Goal: Information Seeking & Learning: Check status

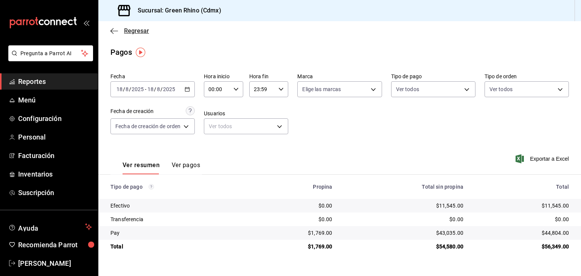
click at [127, 29] on span "Regresar" at bounding box center [136, 30] width 25 height 7
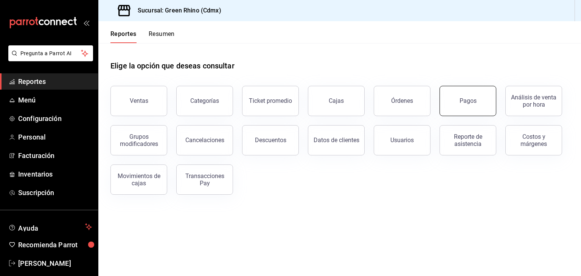
click at [456, 92] on button "Pagos" at bounding box center [467, 101] width 57 height 30
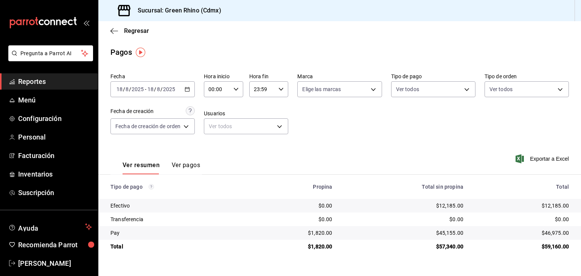
click at [133, 34] on div "Regresar" at bounding box center [339, 30] width 483 height 19
click at [134, 32] on span "Regresar" at bounding box center [136, 30] width 25 height 7
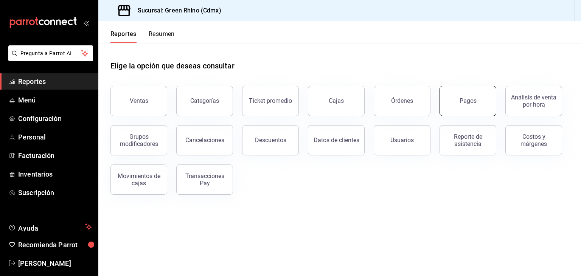
click at [474, 105] on button "Pagos" at bounding box center [467, 101] width 57 height 30
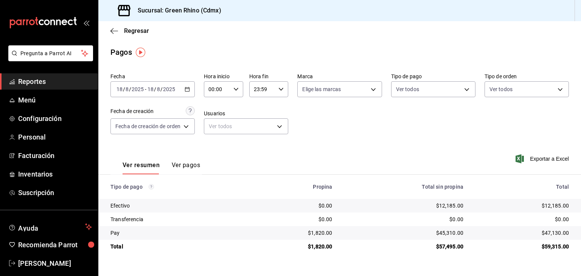
click at [105, 25] on div "Regresar" at bounding box center [339, 30] width 483 height 19
click at [107, 29] on div "Regresar" at bounding box center [339, 30] width 483 height 19
click at [108, 29] on div "Regresar" at bounding box center [339, 30] width 483 height 19
click at [111, 32] on icon "button" at bounding box center [114, 31] width 8 height 7
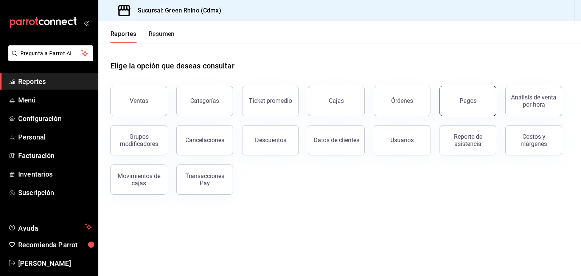
click at [478, 99] on button "Pagos" at bounding box center [467, 101] width 57 height 30
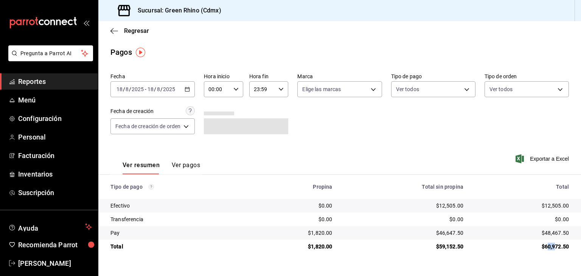
drag, startPoint x: 546, startPoint y: 243, endPoint x: 561, endPoint y: 244, distance: 14.8
click at [560, 244] on div "$60,972.50" at bounding box center [521, 247] width 93 height 8
click at [560, 245] on div "$60,972.50" at bounding box center [521, 247] width 93 height 8
click at [147, 30] on span "Regresar" at bounding box center [136, 30] width 25 height 7
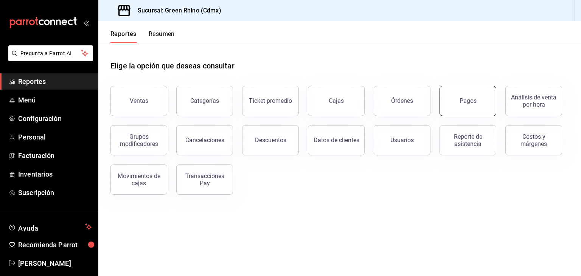
click at [473, 96] on button "Pagos" at bounding box center [467, 101] width 57 height 30
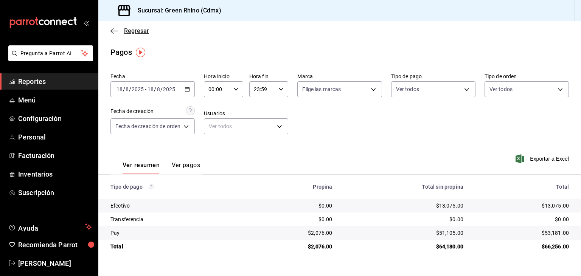
click at [133, 29] on span "Regresar" at bounding box center [136, 30] width 25 height 7
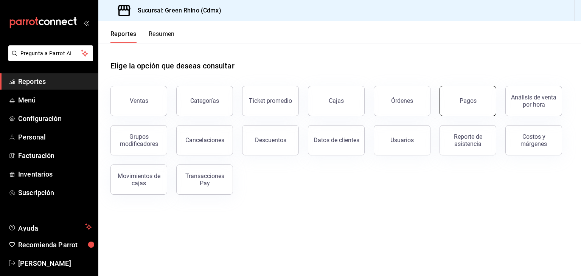
click at [468, 113] on button "Pagos" at bounding box center [467, 101] width 57 height 30
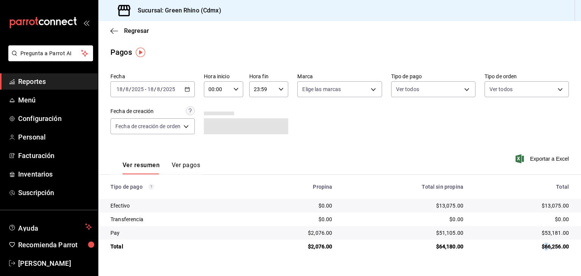
drag, startPoint x: 543, startPoint y: 247, endPoint x: 549, endPoint y: 247, distance: 5.7
click at [548, 247] on div "$66,256.00" at bounding box center [521, 247] width 93 height 8
click at [549, 247] on div "$66,256.00" at bounding box center [521, 247] width 93 height 8
drag, startPoint x: 327, startPoint y: 235, endPoint x: 333, endPoint y: 237, distance: 6.5
click at [331, 236] on div "$2,076.00" at bounding box center [293, 233] width 77 height 8
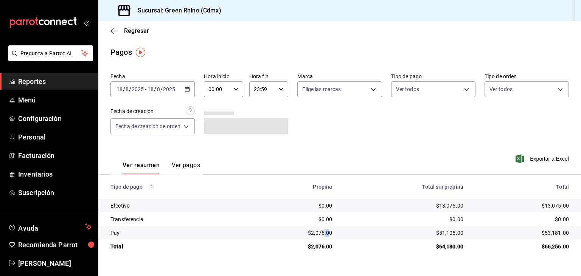
click at [327, 231] on div "$2,076.00" at bounding box center [293, 233] width 77 height 8
click at [108, 34] on div "Regresar" at bounding box center [339, 30] width 483 height 19
click at [115, 31] on icon "button" at bounding box center [114, 31] width 8 height 7
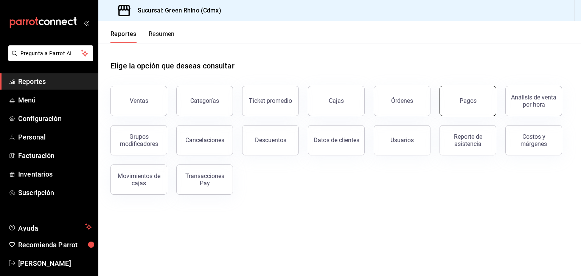
click at [455, 93] on button "Pagos" at bounding box center [467, 101] width 57 height 30
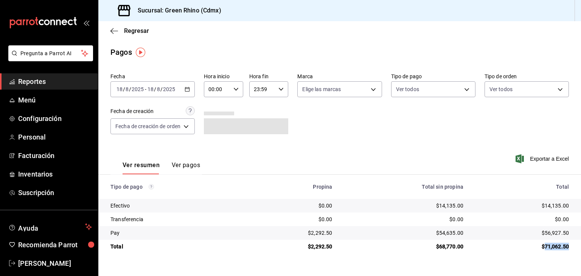
drag, startPoint x: 573, startPoint y: 250, endPoint x: 545, endPoint y: 248, distance: 28.4
click at [545, 248] on td "$71,062.50" at bounding box center [525, 247] width 112 height 14
drag, startPoint x: 138, startPoint y: 37, endPoint x: 137, endPoint y: 31, distance: 5.4
click at [138, 36] on div "Regresar" at bounding box center [339, 30] width 483 height 19
click at [137, 30] on span "Regresar" at bounding box center [136, 30] width 25 height 7
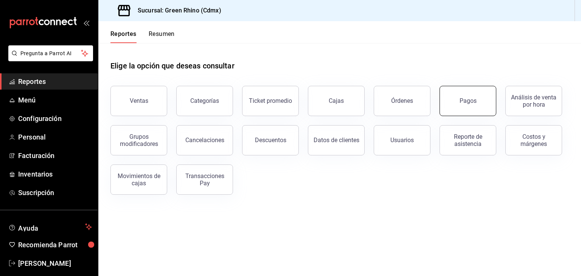
click at [455, 105] on button "Pagos" at bounding box center [467, 101] width 57 height 30
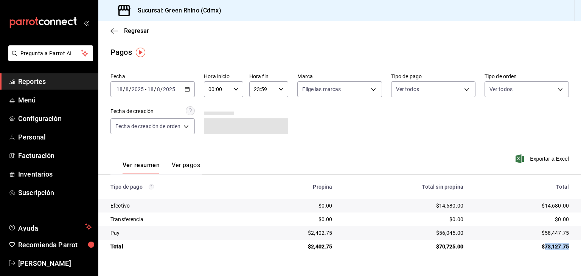
drag, startPoint x: 547, startPoint y: 248, endPoint x: 570, endPoint y: 246, distance: 23.1
click at [570, 246] on td "$73,127.75" at bounding box center [525, 247] width 112 height 14
click at [568, 245] on div "$73,127.75" at bounding box center [521, 247] width 93 height 8
click at [129, 36] on div "Regresar" at bounding box center [339, 30] width 483 height 19
click at [130, 33] on span "Regresar" at bounding box center [136, 30] width 25 height 7
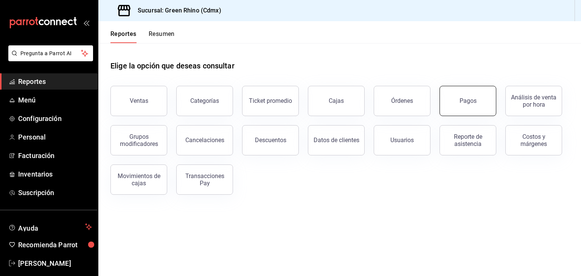
click at [479, 105] on button "Pagos" at bounding box center [467, 101] width 57 height 30
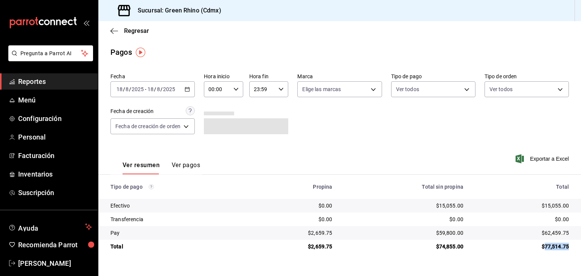
drag, startPoint x: 545, startPoint y: 245, endPoint x: 569, endPoint y: 246, distance: 24.2
click at [569, 246] on td "$77,514.75" at bounding box center [525, 247] width 112 height 14
click at [123, 31] on span "Regresar" at bounding box center [129, 30] width 39 height 7
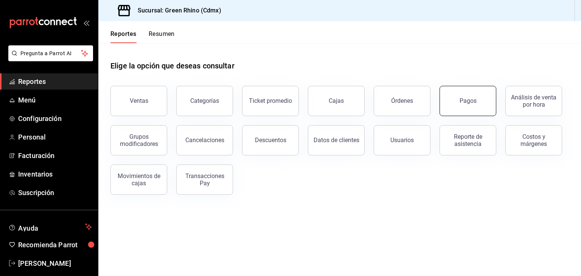
click at [473, 96] on button "Pagos" at bounding box center [467, 101] width 57 height 30
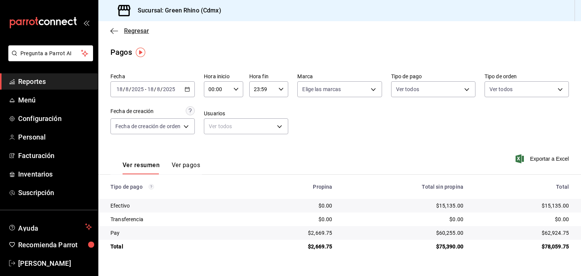
click at [121, 31] on span "Regresar" at bounding box center [129, 30] width 39 height 7
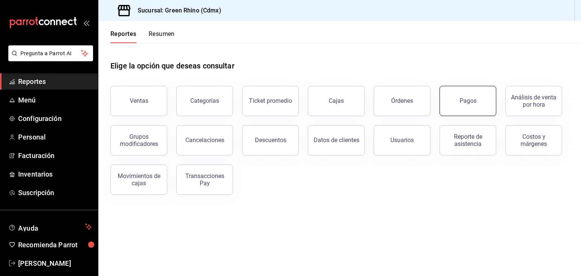
click at [463, 101] on div "Pagos" at bounding box center [467, 100] width 17 height 7
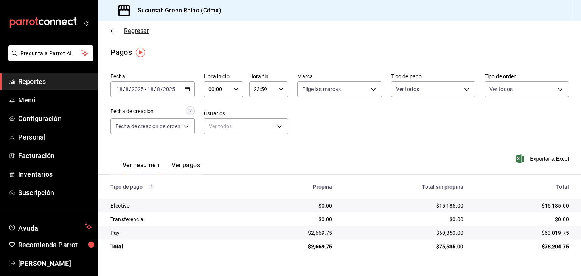
click at [129, 29] on span "Regresar" at bounding box center [136, 30] width 25 height 7
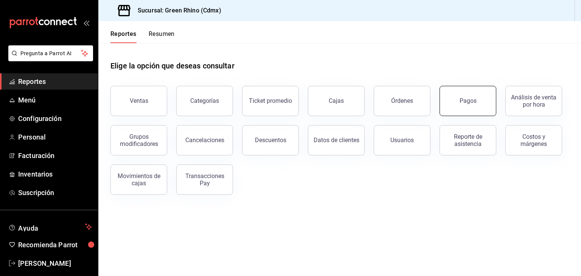
click at [468, 110] on button "Pagos" at bounding box center [467, 101] width 57 height 30
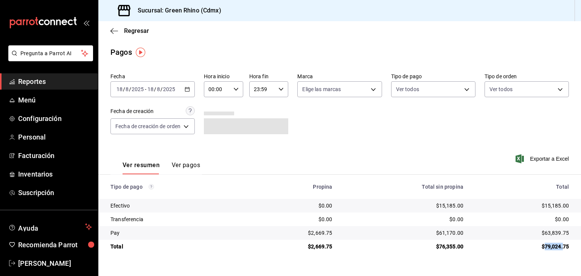
drag, startPoint x: 544, startPoint y: 246, endPoint x: 563, endPoint y: 245, distance: 19.7
click at [563, 245] on div "$79,024.75" at bounding box center [521, 247] width 93 height 8
click at [130, 34] on div "Regresar" at bounding box center [339, 30] width 483 height 19
click at [132, 31] on span "Regresar" at bounding box center [136, 30] width 25 height 7
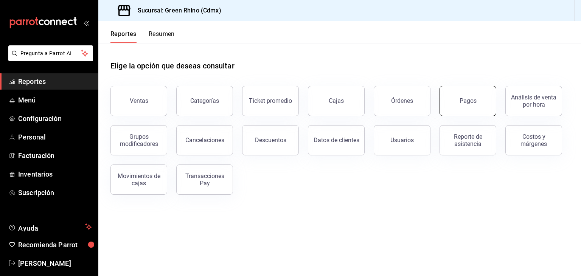
click at [458, 104] on button "Pagos" at bounding box center [467, 101] width 57 height 30
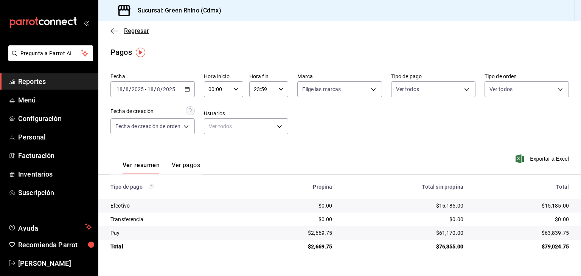
click at [132, 33] on span "Regresar" at bounding box center [136, 30] width 25 height 7
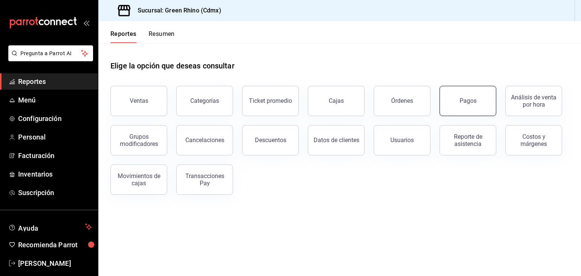
click at [472, 97] on button "Pagos" at bounding box center [467, 101] width 57 height 30
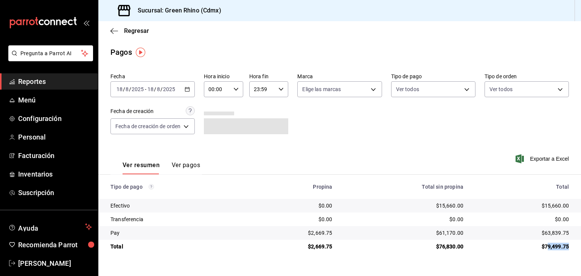
drag, startPoint x: 546, startPoint y: 247, endPoint x: 575, endPoint y: 245, distance: 28.8
click at [577, 245] on td "$79,499.75" at bounding box center [525, 247] width 112 height 14
click at [554, 248] on div "$79,499.75" at bounding box center [521, 247] width 93 height 8
drag, startPoint x: 546, startPoint y: 248, endPoint x: 576, endPoint y: 248, distance: 29.9
click at [576, 248] on td "$79,499.75" at bounding box center [525, 247] width 112 height 14
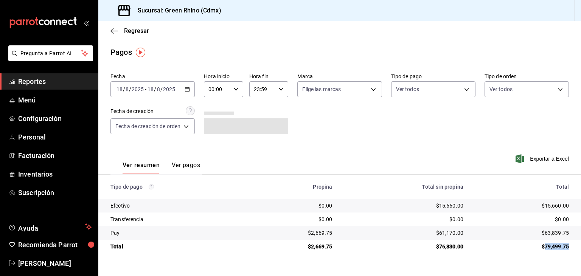
click at [566, 248] on div "$79,499.75" at bounding box center [521, 247] width 93 height 8
click at [130, 31] on span "Regresar" at bounding box center [136, 30] width 25 height 7
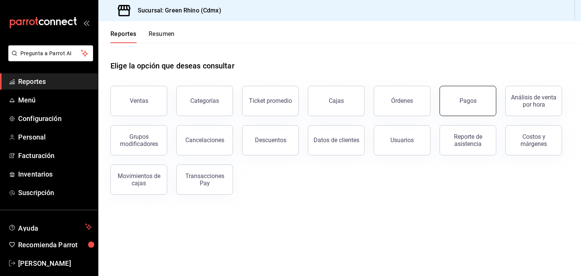
click at [465, 107] on button "Pagos" at bounding box center [467, 101] width 57 height 30
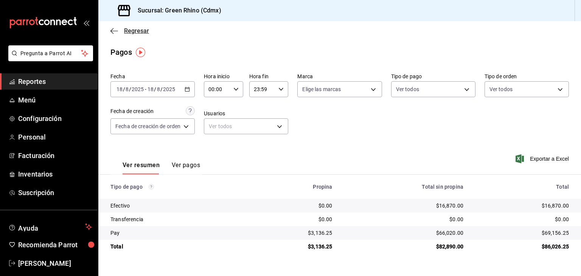
click at [126, 32] on span "Regresar" at bounding box center [136, 30] width 25 height 7
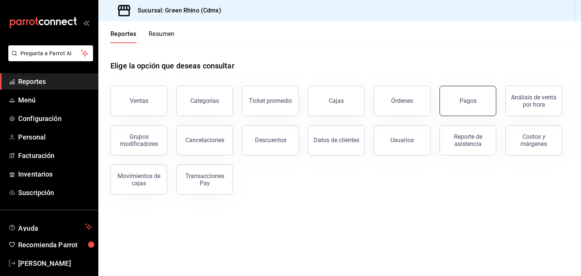
click at [478, 115] on div "Pagos" at bounding box center [463, 96] width 66 height 39
click at [473, 98] on div "Pagos" at bounding box center [467, 100] width 17 height 7
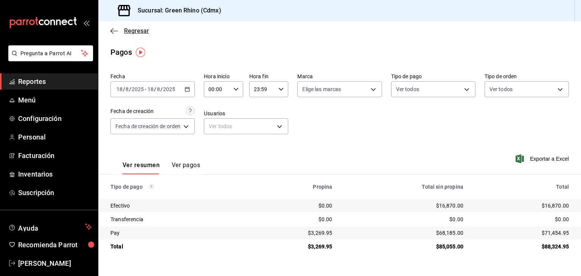
click at [142, 29] on span "Regresar" at bounding box center [136, 30] width 25 height 7
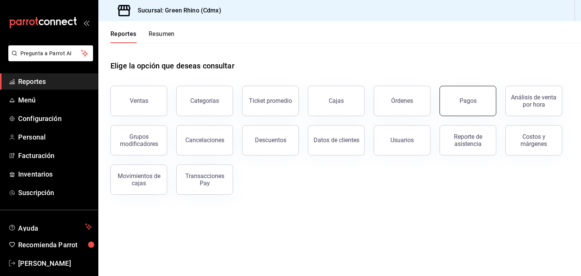
click at [484, 108] on button "Pagos" at bounding box center [467, 101] width 57 height 30
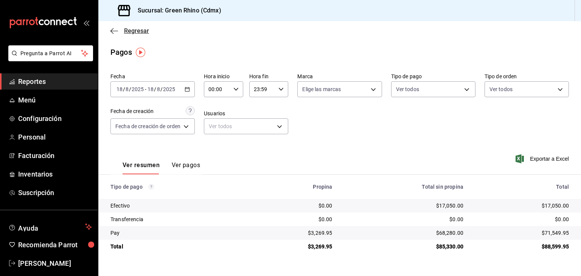
click at [115, 32] on icon "button" at bounding box center [114, 31] width 8 height 7
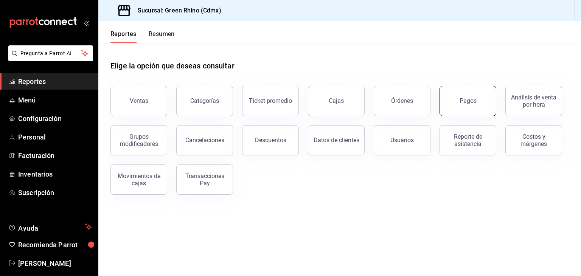
click at [481, 107] on button "Pagos" at bounding box center [467, 101] width 57 height 30
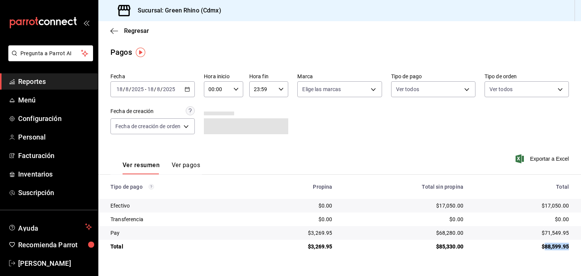
drag, startPoint x: 545, startPoint y: 248, endPoint x: 569, endPoint y: 250, distance: 25.0
click at [569, 250] on td "$88,599.95" at bounding box center [525, 247] width 112 height 14
click at [563, 247] on div "$88,599.95" at bounding box center [521, 247] width 93 height 8
click at [548, 242] on td "$88,599.95" at bounding box center [525, 247] width 112 height 14
click at [558, 248] on div "$88,599.95" at bounding box center [521, 247] width 93 height 8
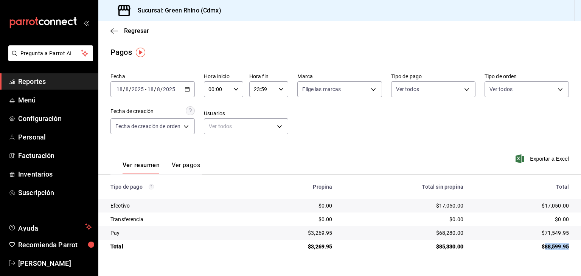
click at [558, 248] on div "$88,599.95" at bounding box center [521, 247] width 93 height 8
click at [557, 247] on div "$88,599.95" at bounding box center [521, 247] width 93 height 8
click at [121, 29] on span "Regresar" at bounding box center [129, 30] width 39 height 7
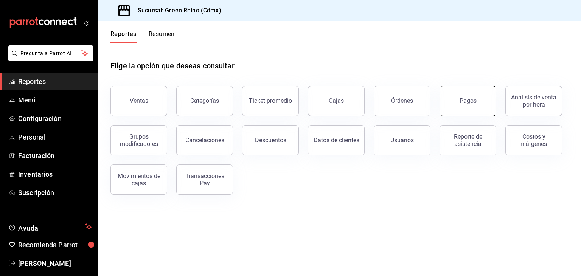
click at [473, 96] on button "Pagos" at bounding box center [467, 101] width 57 height 30
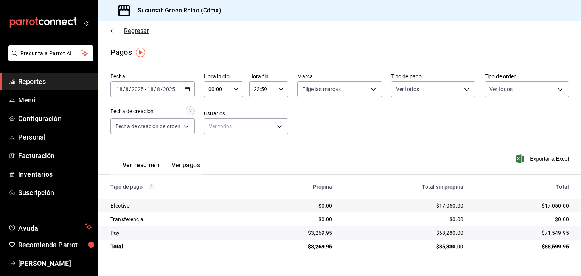
click at [138, 31] on span "Regresar" at bounding box center [136, 30] width 25 height 7
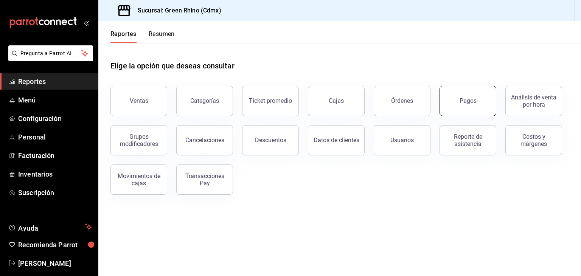
click at [458, 95] on button "Pagos" at bounding box center [467, 101] width 57 height 30
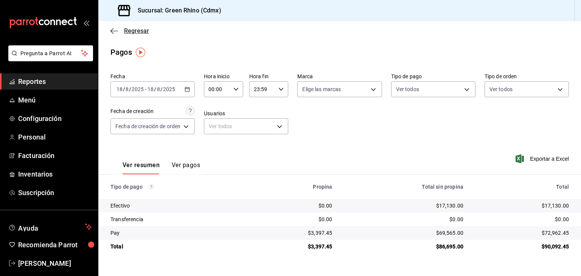
click at [129, 29] on span "Regresar" at bounding box center [136, 30] width 25 height 7
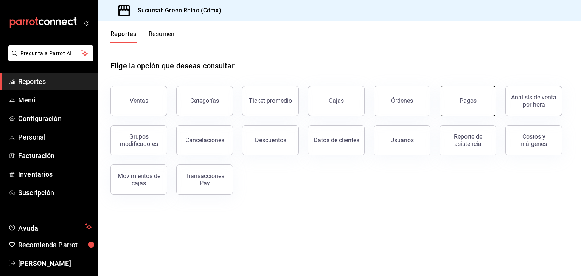
click at [493, 98] on button "Pagos" at bounding box center [467, 101] width 57 height 30
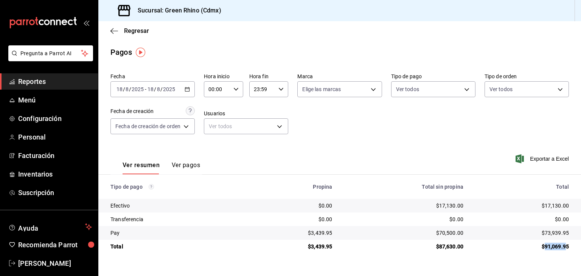
drag, startPoint x: 545, startPoint y: 248, endPoint x: 566, endPoint y: 247, distance: 20.5
click at [566, 247] on div "$91,069.95" at bounding box center [521, 247] width 93 height 8
click at [563, 245] on div "$91,069.95" at bounding box center [521, 247] width 93 height 8
click at [138, 31] on span "Regresar" at bounding box center [136, 30] width 25 height 7
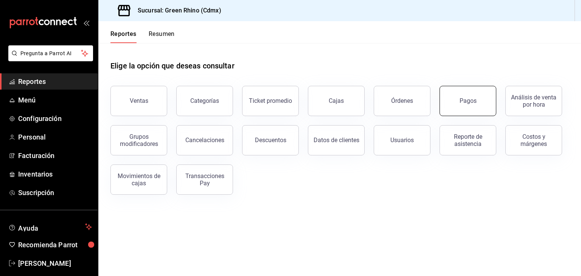
click at [479, 109] on button "Pagos" at bounding box center [467, 101] width 57 height 30
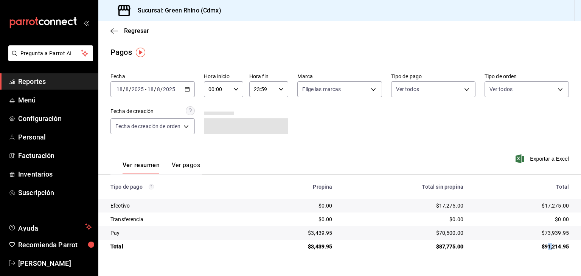
drag, startPoint x: 547, startPoint y: 244, endPoint x: 557, endPoint y: 245, distance: 10.2
click at [557, 245] on div "$91,214.95" at bounding box center [521, 247] width 93 height 8
click at [560, 247] on div "$91,214.95" at bounding box center [521, 247] width 93 height 8
click at [128, 31] on span "Regresar" at bounding box center [136, 30] width 25 height 7
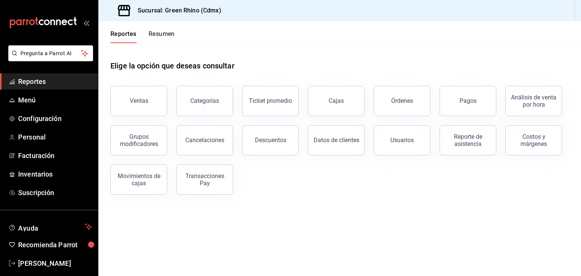
click at [169, 33] on button "Resumen" at bounding box center [162, 36] width 26 height 13
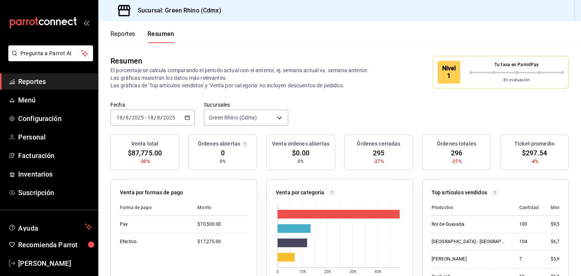
click at [461, 71] on div "Nivel 1" at bounding box center [454, 72] width 32 height 23
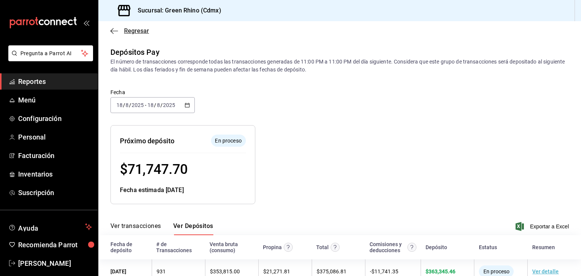
click at [129, 31] on span "Regresar" at bounding box center [136, 30] width 25 height 7
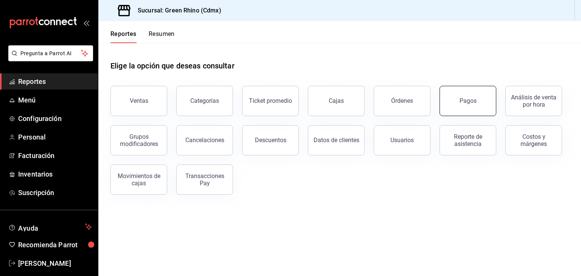
click at [461, 98] on div "Pagos" at bounding box center [467, 100] width 17 height 7
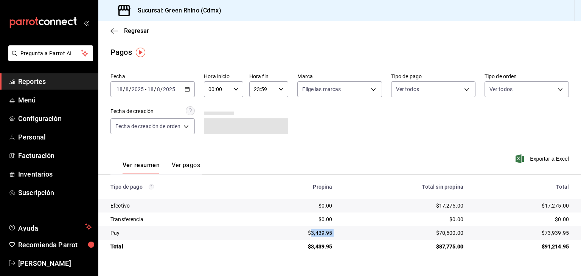
drag, startPoint x: 347, startPoint y: 233, endPoint x: 313, endPoint y: 233, distance: 33.7
click at [313, 233] on tr "Pay $3,439.95 $70,500.00 $73,939.95" at bounding box center [339, 233] width 483 height 14
copy div "3,439.95"
drag, startPoint x: 467, startPoint y: 208, endPoint x: 439, endPoint y: 209, distance: 28.4
click at [439, 209] on td "$17,275.00" at bounding box center [403, 206] width 131 height 14
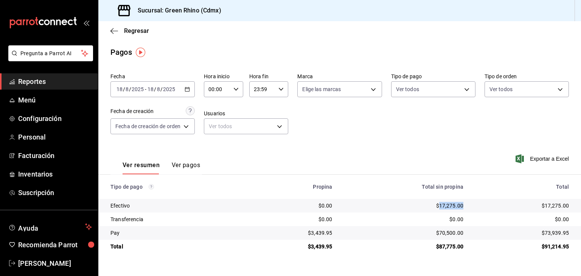
copy div "17,275.00"
drag, startPoint x: 550, startPoint y: 236, endPoint x: 545, endPoint y: 236, distance: 4.9
click at [545, 236] on td "$73,939.95" at bounding box center [525, 233] width 112 height 14
copy div "73,939.95"
click at [118, 29] on span "Regresar" at bounding box center [129, 30] width 39 height 7
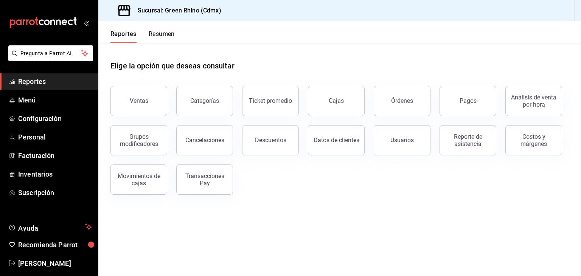
click at [165, 37] on button "Resumen" at bounding box center [162, 36] width 26 height 13
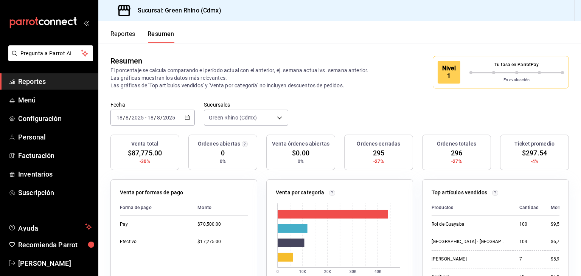
click at [461, 75] on div "Nivel 1" at bounding box center [454, 72] width 32 height 23
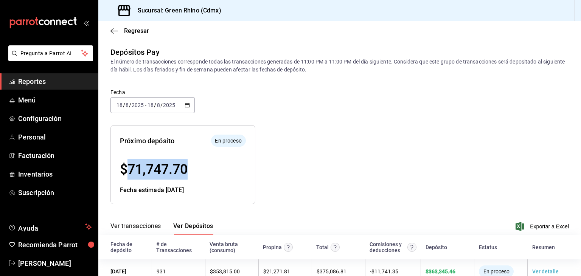
drag, startPoint x: 193, startPoint y: 170, endPoint x: 129, endPoint y: 171, distance: 64.7
click at [129, 171] on div "$ 71,747.70" at bounding box center [183, 169] width 126 height 20
copy span "71,747.70"
click at [336, 131] on div at bounding box center [372, 158] width 235 height 91
click at [123, 32] on span "Regresar" at bounding box center [129, 30] width 39 height 7
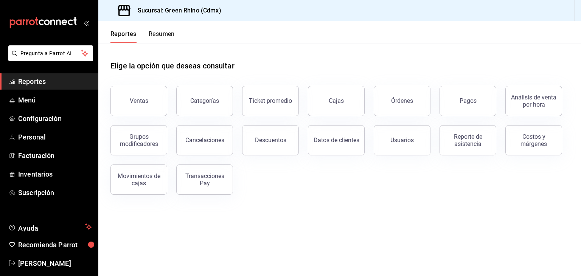
click at [175, 29] on div "Reportes Resumen" at bounding box center [136, 32] width 76 height 22
click at [171, 33] on button "Resumen" at bounding box center [162, 36] width 26 height 13
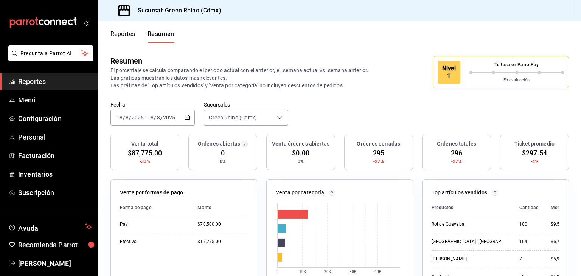
click at [473, 67] on p "Tu tasa en ParrotPay" at bounding box center [516, 64] width 95 height 7
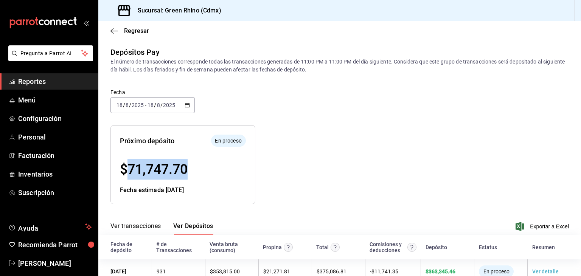
drag, startPoint x: 195, startPoint y: 172, endPoint x: 128, endPoint y: 171, distance: 66.9
click at [128, 171] on div "$ 71,747.70" at bounding box center [183, 169] width 126 height 20
copy span "71,747.70"
